Goal: Find specific page/section: Find specific page/section

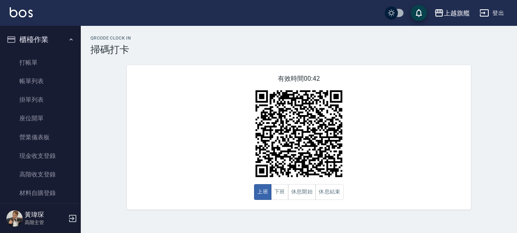
scroll to position [97, 0]
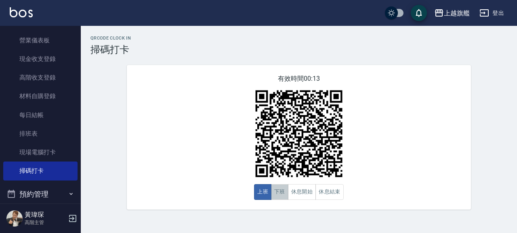
click at [277, 192] on button "下班" at bounding box center [279, 192] width 17 height 16
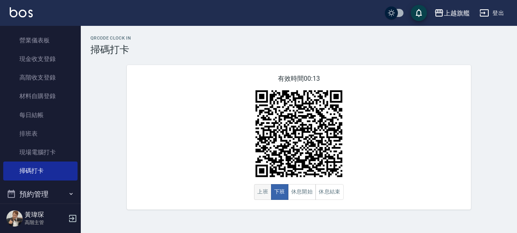
click at [263, 194] on button "上班" at bounding box center [262, 192] width 17 height 16
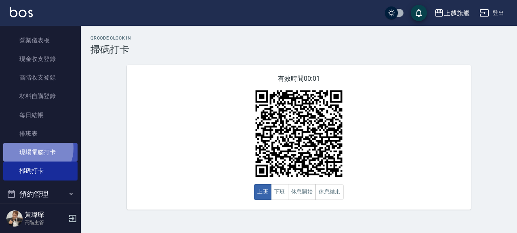
click at [32, 148] on link "現場電腦打卡" at bounding box center [40, 152] width 74 height 19
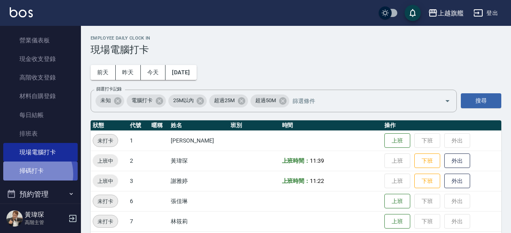
click at [30, 174] on link "掃碼打卡" at bounding box center [40, 171] width 74 height 19
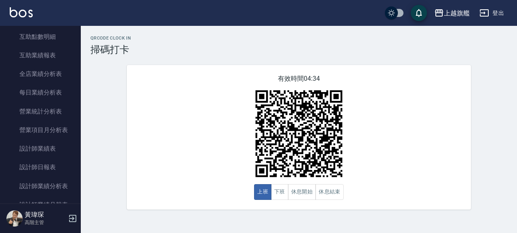
scroll to position [466, 0]
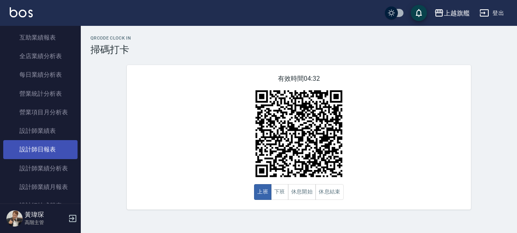
click at [38, 159] on link "設計師日報表" at bounding box center [40, 149] width 74 height 19
